Goal: Information Seeking & Learning: Learn about a topic

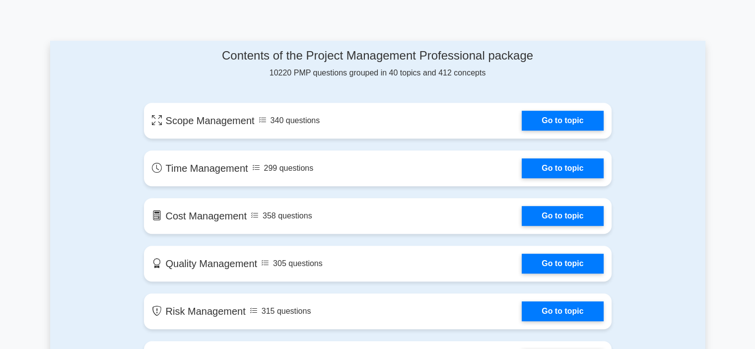
scroll to position [505, 0]
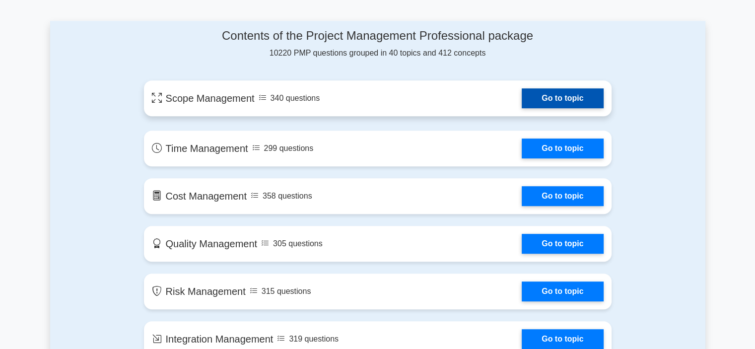
click at [559, 94] on link "Go to topic" at bounding box center [562, 98] width 81 height 20
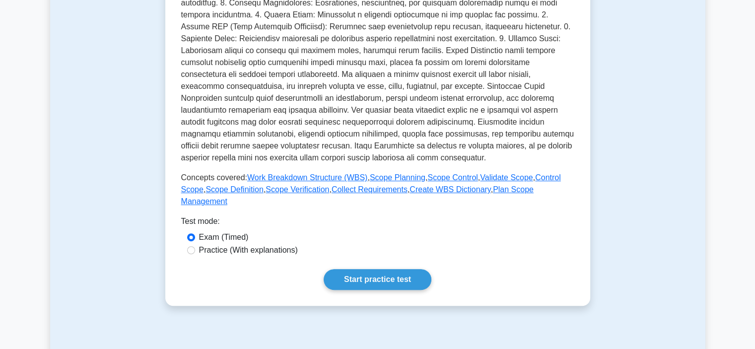
scroll to position [298, 0]
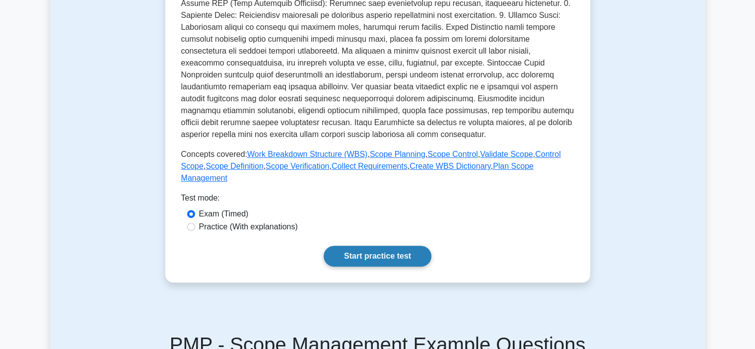
click at [371, 246] on link "Start practice test" at bounding box center [378, 256] width 108 height 21
